Goal: Communication & Community: Answer question/provide support

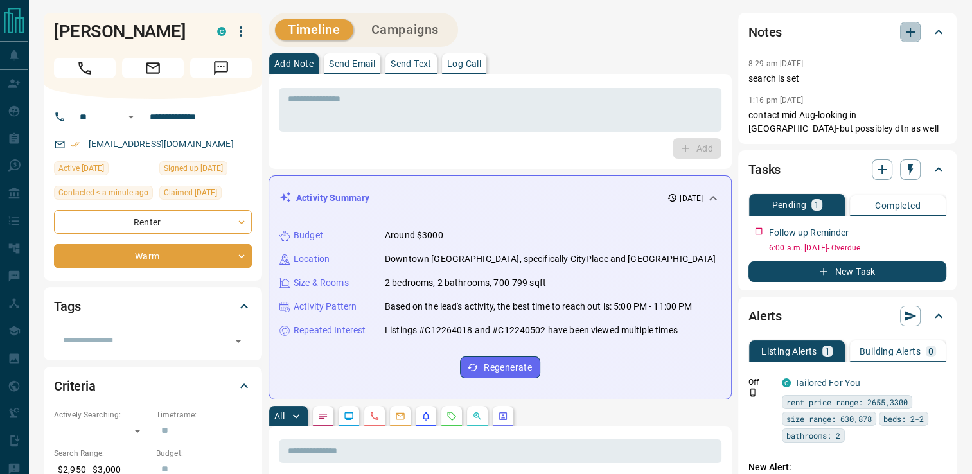
click at [905, 36] on icon "button" at bounding box center [910, 31] width 15 height 15
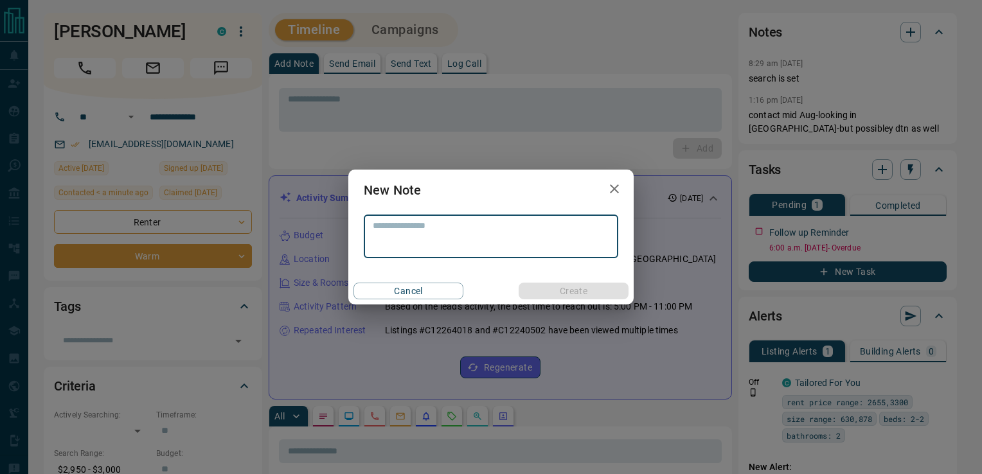
click at [411, 226] on textarea at bounding box center [491, 236] width 236 height 33
type textarea "**********"
click at [539, 288] on button "Create" at bounding box center [573, 291] width 110 height 17
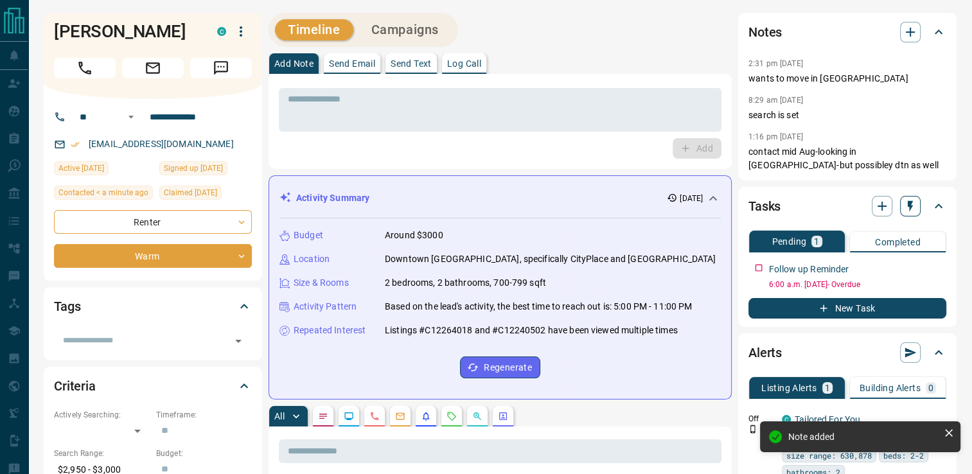
click at [906, 206] on icon "button" at bounding box center [910, 206] width 13 height 13
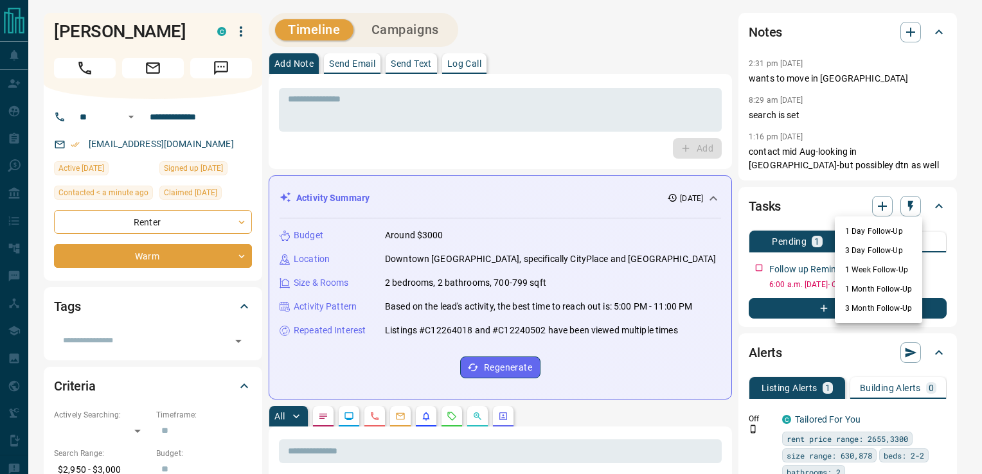
click at [874, 287] on li "1 Month Follow-Up" at bounding box center [878, 288] width 87 height 19
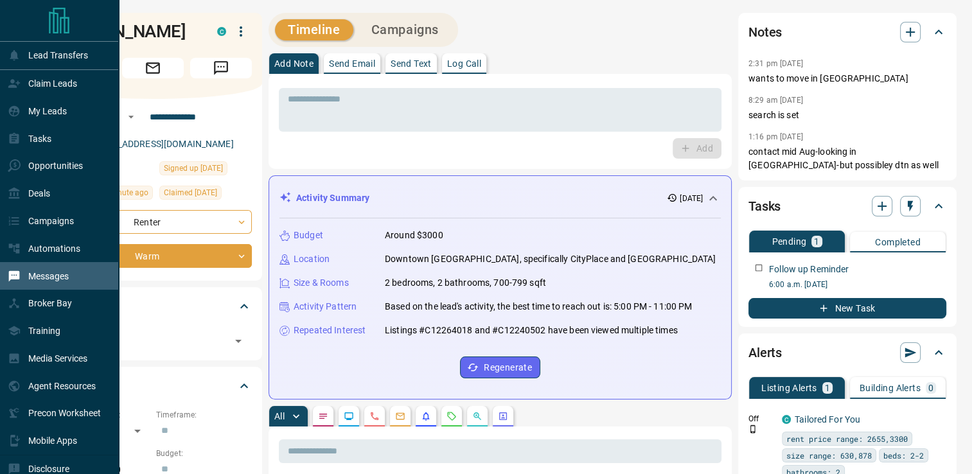
click at [47, 281] on p "Messages" at bounding box center [48, 276] width 40 height 10
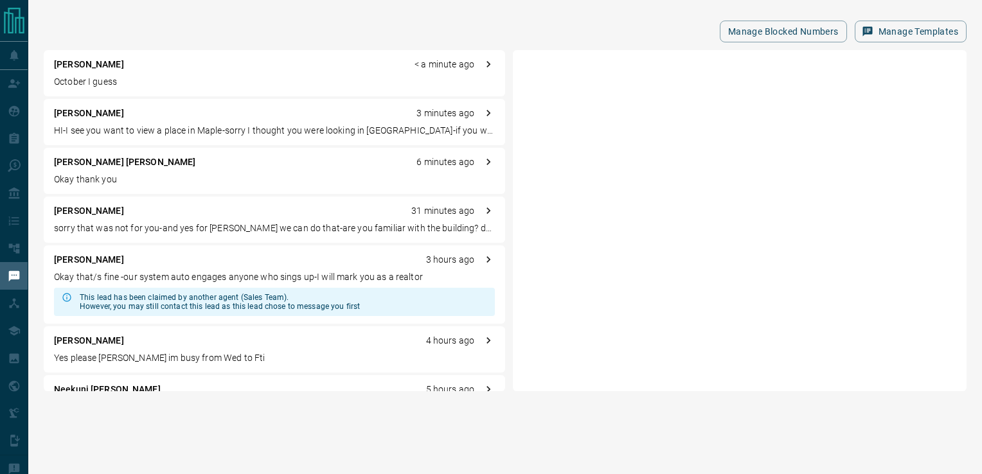
click at [107, 81] on p "October I guess" at bounding box center [274, 81] width 441 height 13
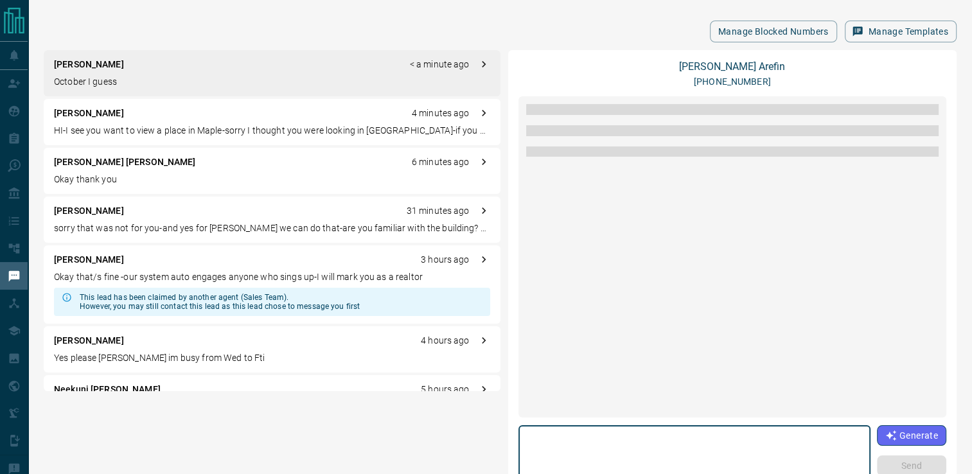
scroll to position [1358, 0]
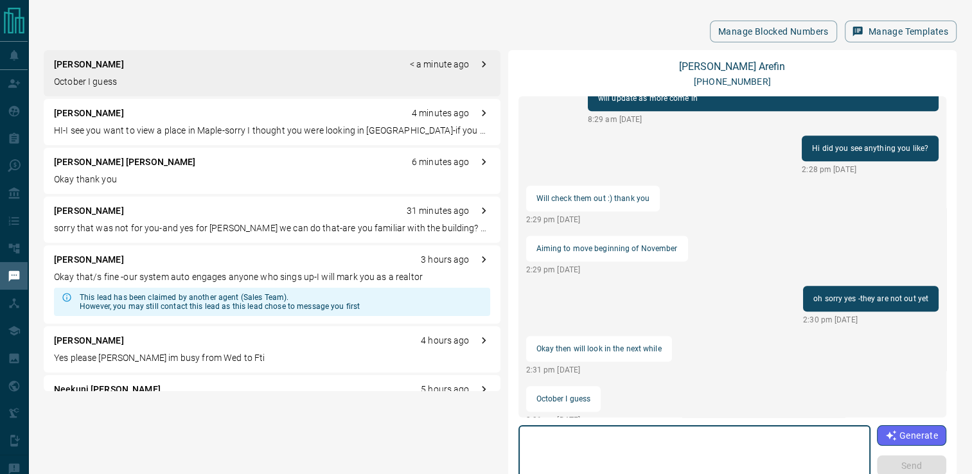
click at [627, 436] on textarea at bounding box center [694, 458] width 334 height 55
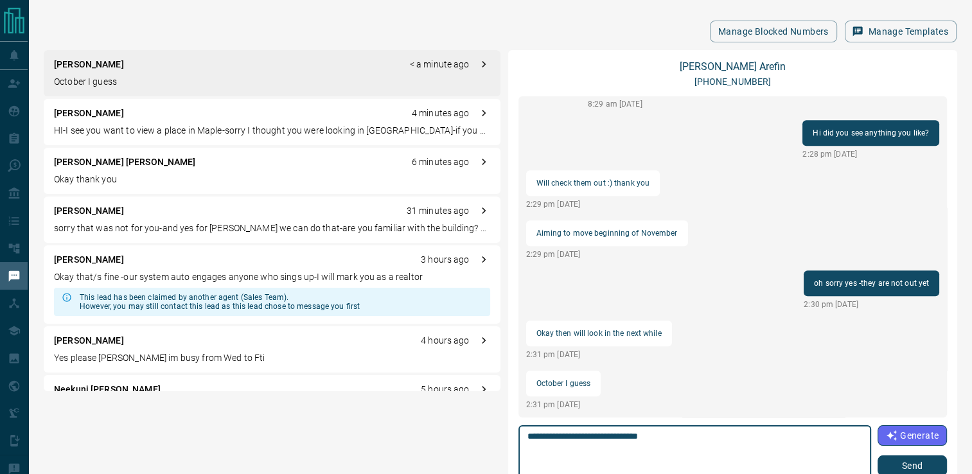
type textarea "**********"
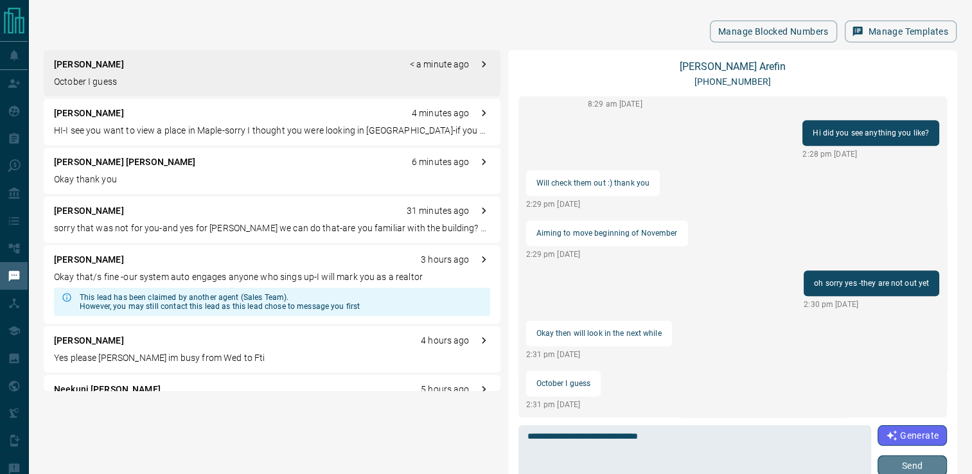
click at [896, 466] on button "Send" at bounding box center [912, 465] width 69 height 21
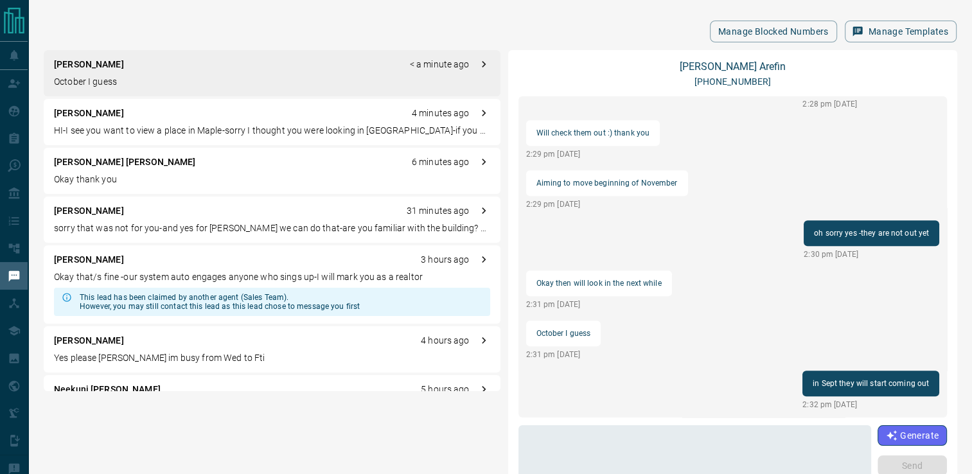
click at [185, 227] on p "sorry that was not for you-and yes for [PERSON_NAME] we can do that-are you fam…" at bounding box center [272, 228] width 436 height 13
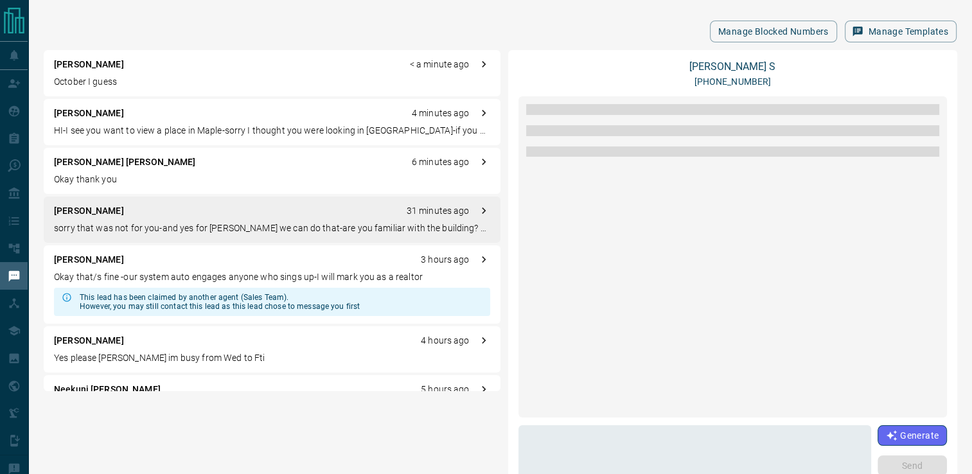
scroll to position [1327, 0]
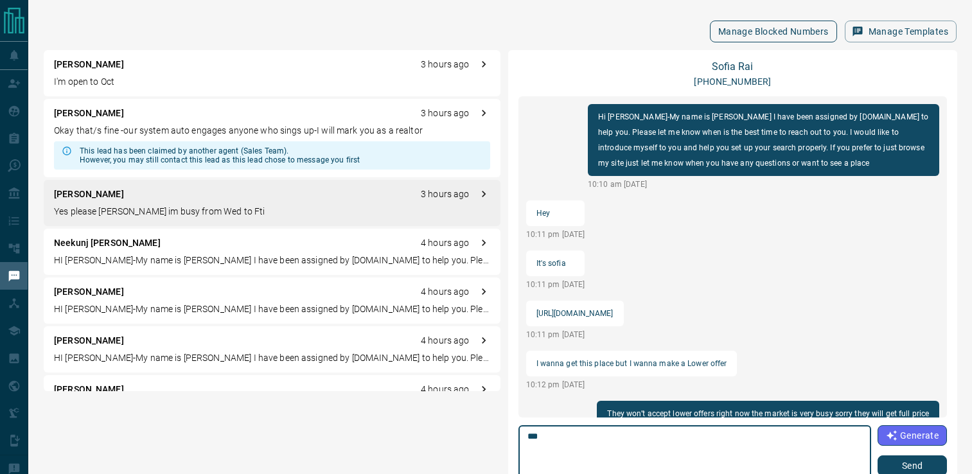
click at [72, 58] on p "[PERSON_NAME]" at bounding box center [89, 64] width 70 height 13
click at [742, 27] on button "Manage Blocked Numbers" at bounding box center [773, 32] width 127 height 22
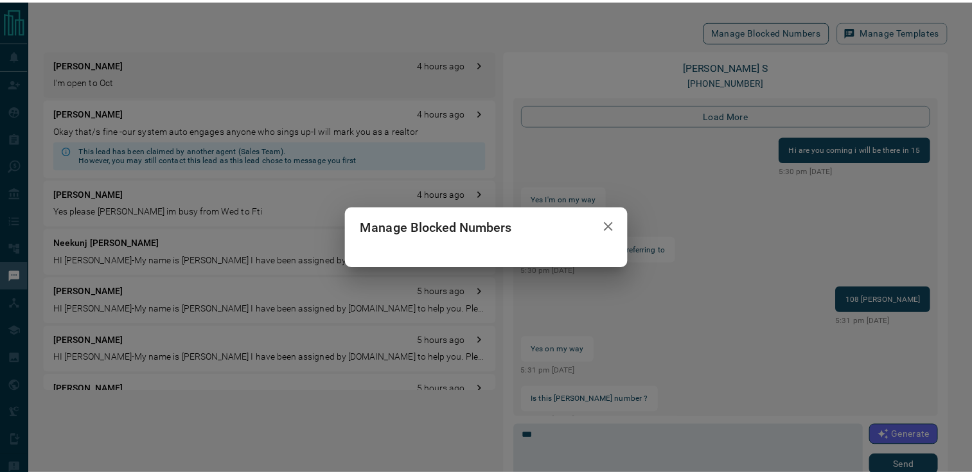
scroll to position [1327, 0]
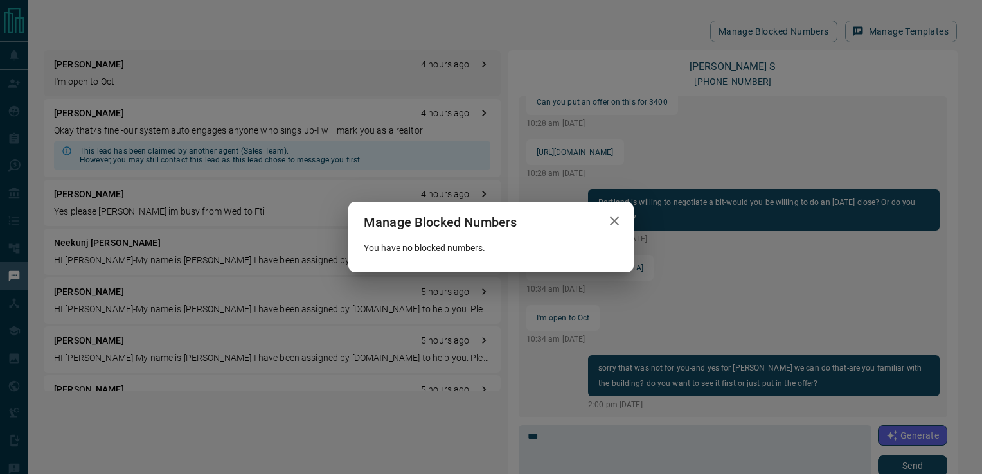
drag, startPoint x: 621, startPoint y: 226, endPoint x: 288, endPoint y: 134, distance: 344.6
click at [620, 226] on icon "button" at bounding box center [613, 220] width 15 height 15
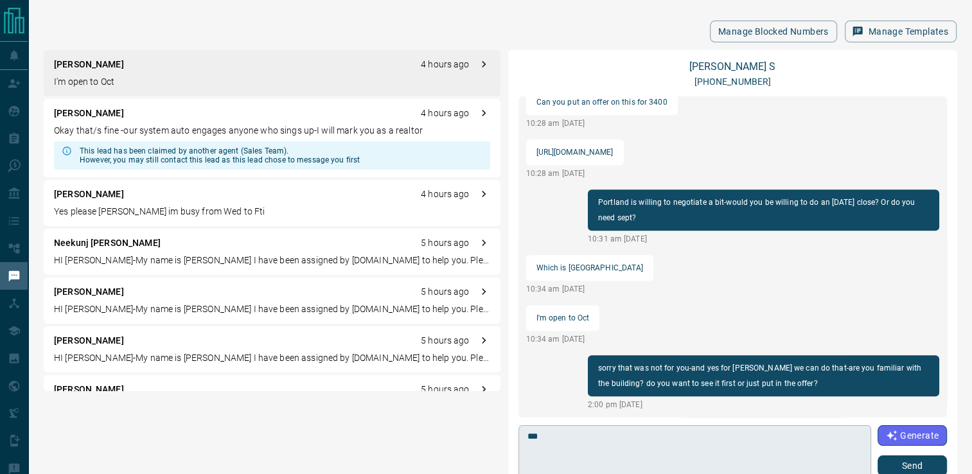
click at [690, 450] on textarea "**" at bounding box center [694, 458] width 335 height 55
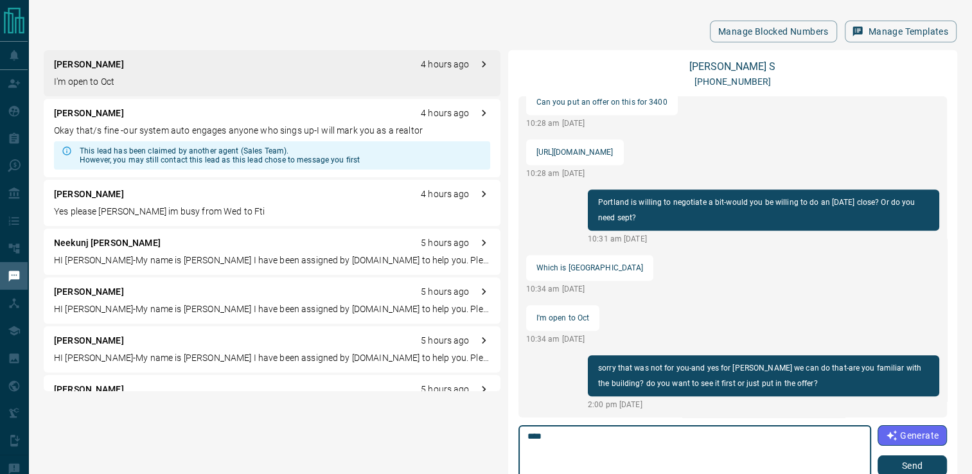
type textarea "**"
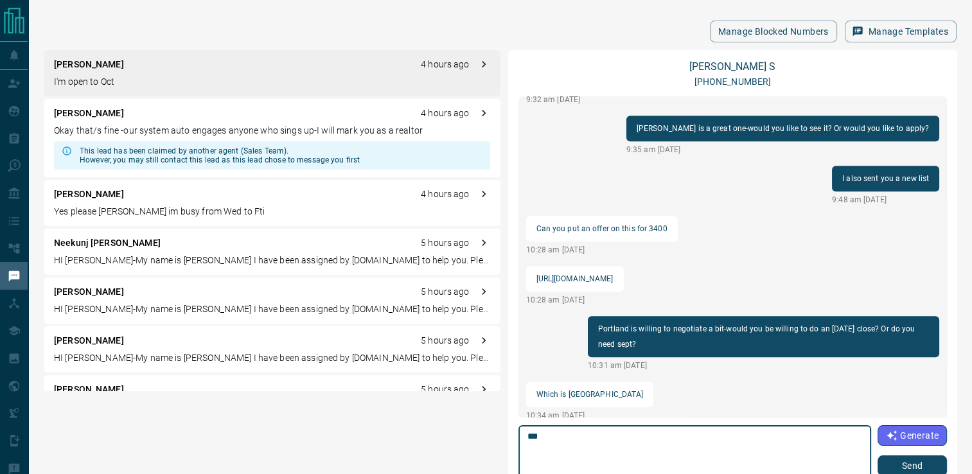
scroll to position [1194, 0]
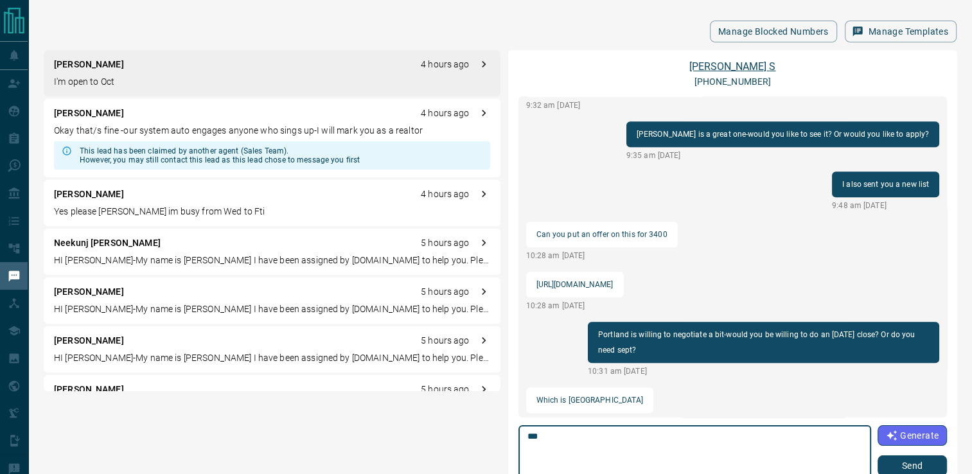
click at [730, 68] on link "[PERSON_NAME]" at bounding box center [732, 66] width 86 height 12
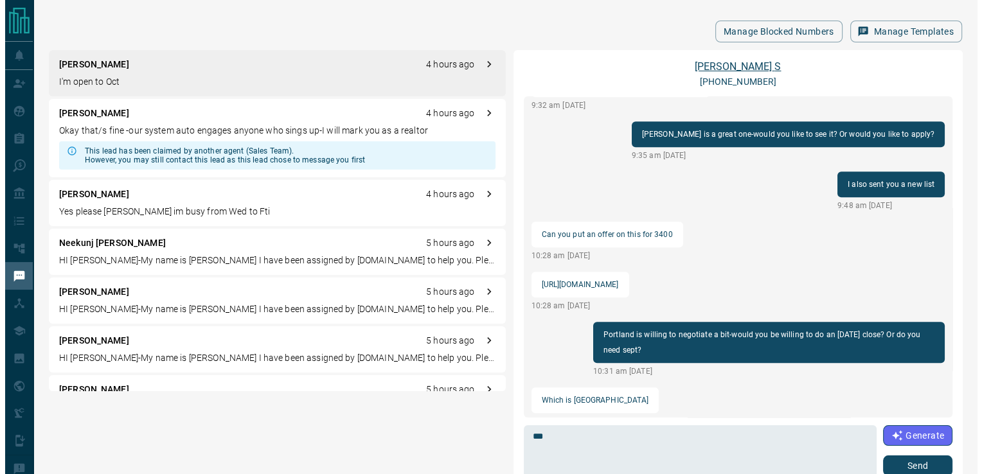
scroll to position [1358, 0]
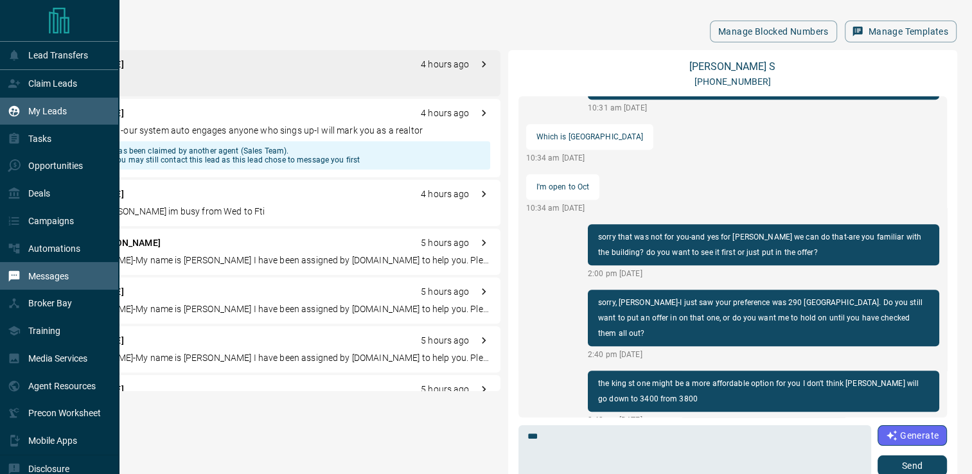
click at [23, 107] on div "My Leads" at bounding box center [37, 111] width 59 height 21
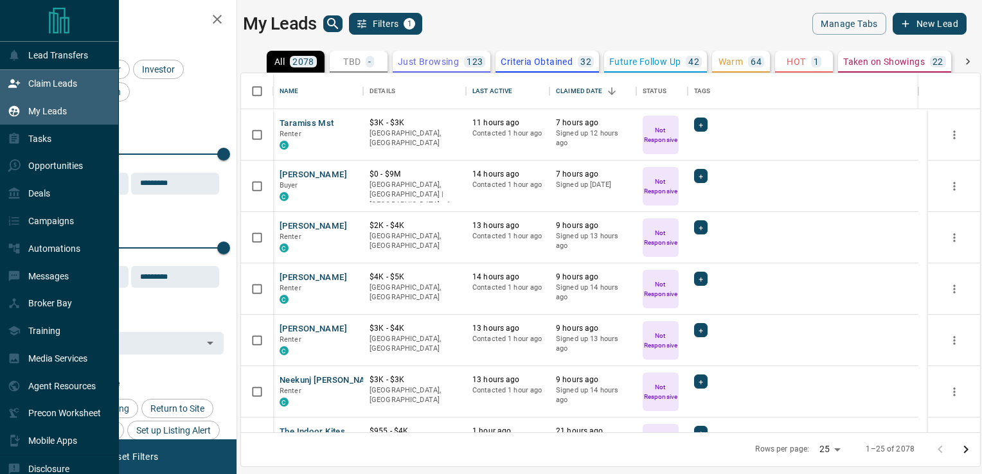
scroll to position [349, 729]
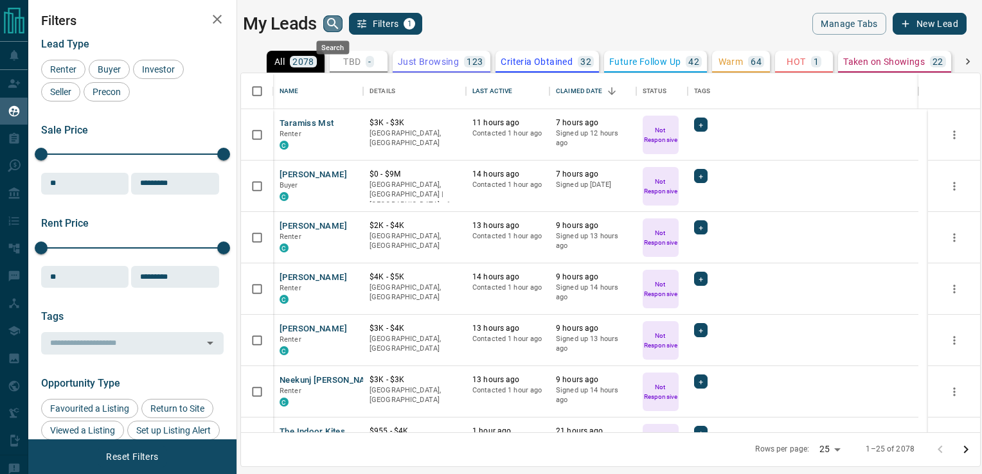
click at [325, 24] on icon "search button" at bounding box center [332, 23] width 15 height 15
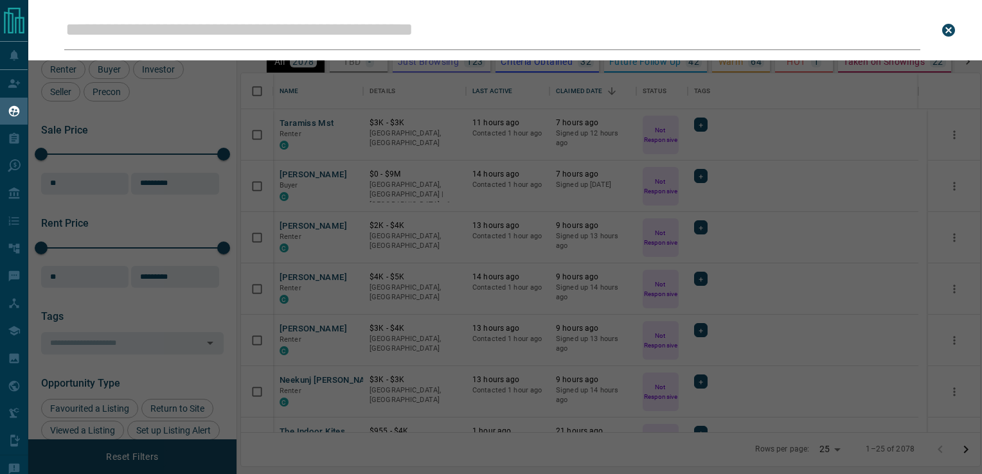
click at [325, 27] on input "Leads Search Bar" at bounding box center [492, 30] width 856 height 40
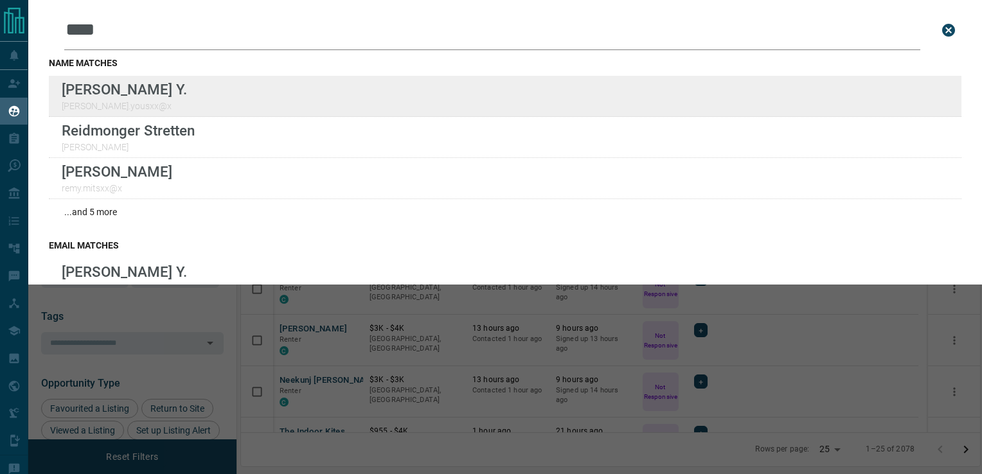
type input "****"
